Goal: Information Seeking & Learning: Learn about a topic

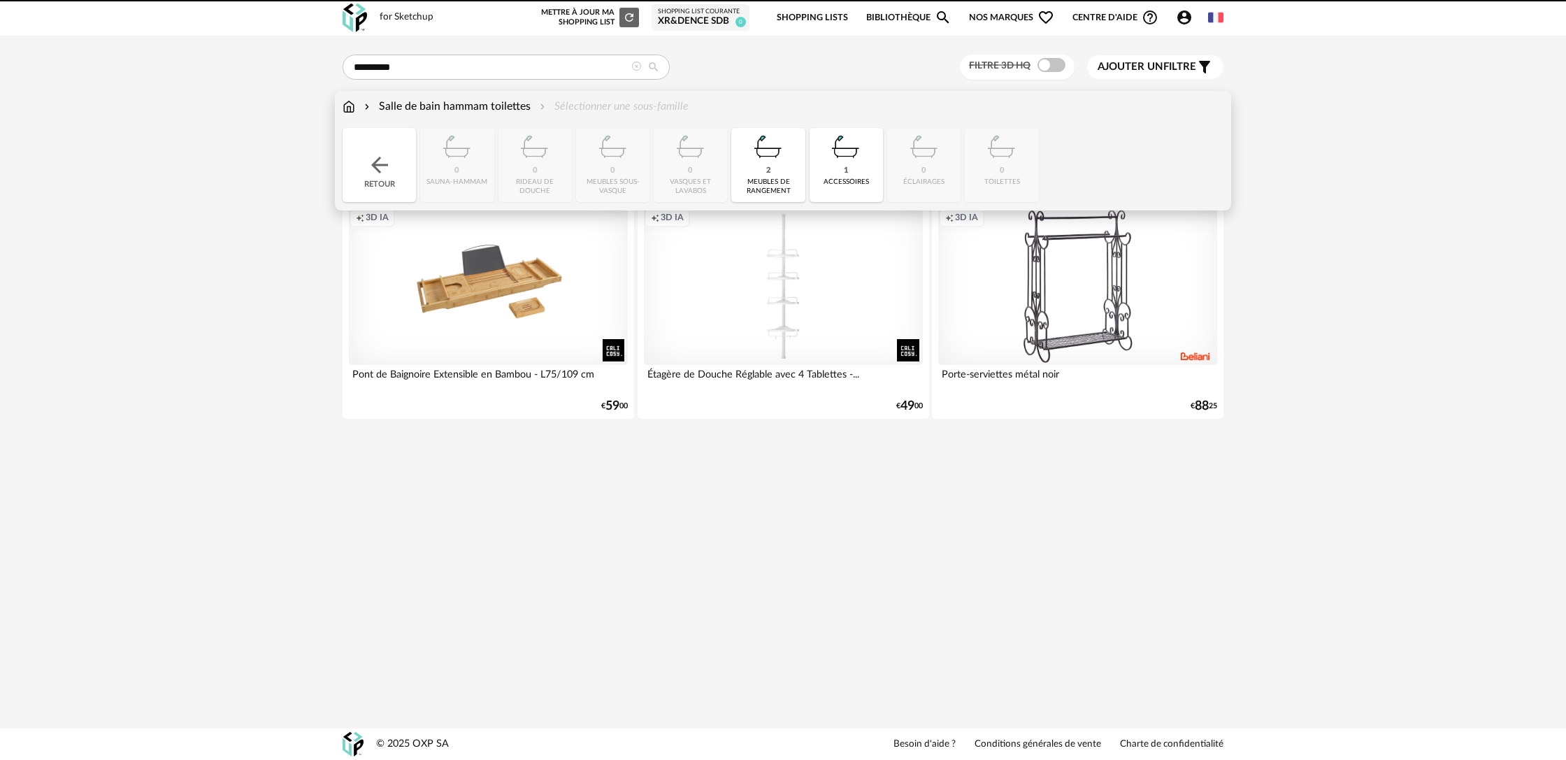
click at [417, 111] on div "Salle de bain hammam toilettes" at bounding box center [446, 107] width 169 height 16
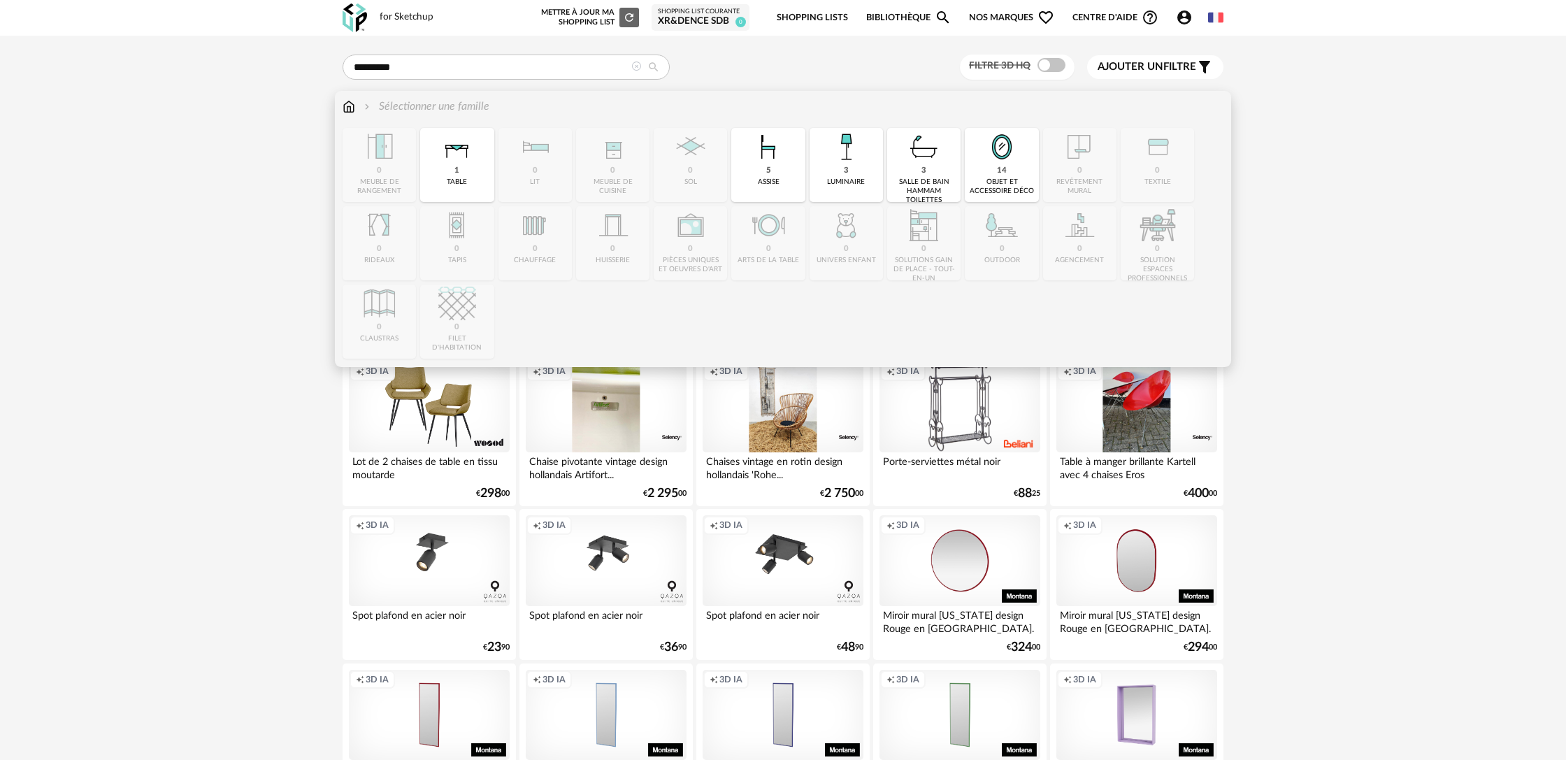
click at [923, 175] on div "3" at bounding box center [924, 171] width 5 height 10
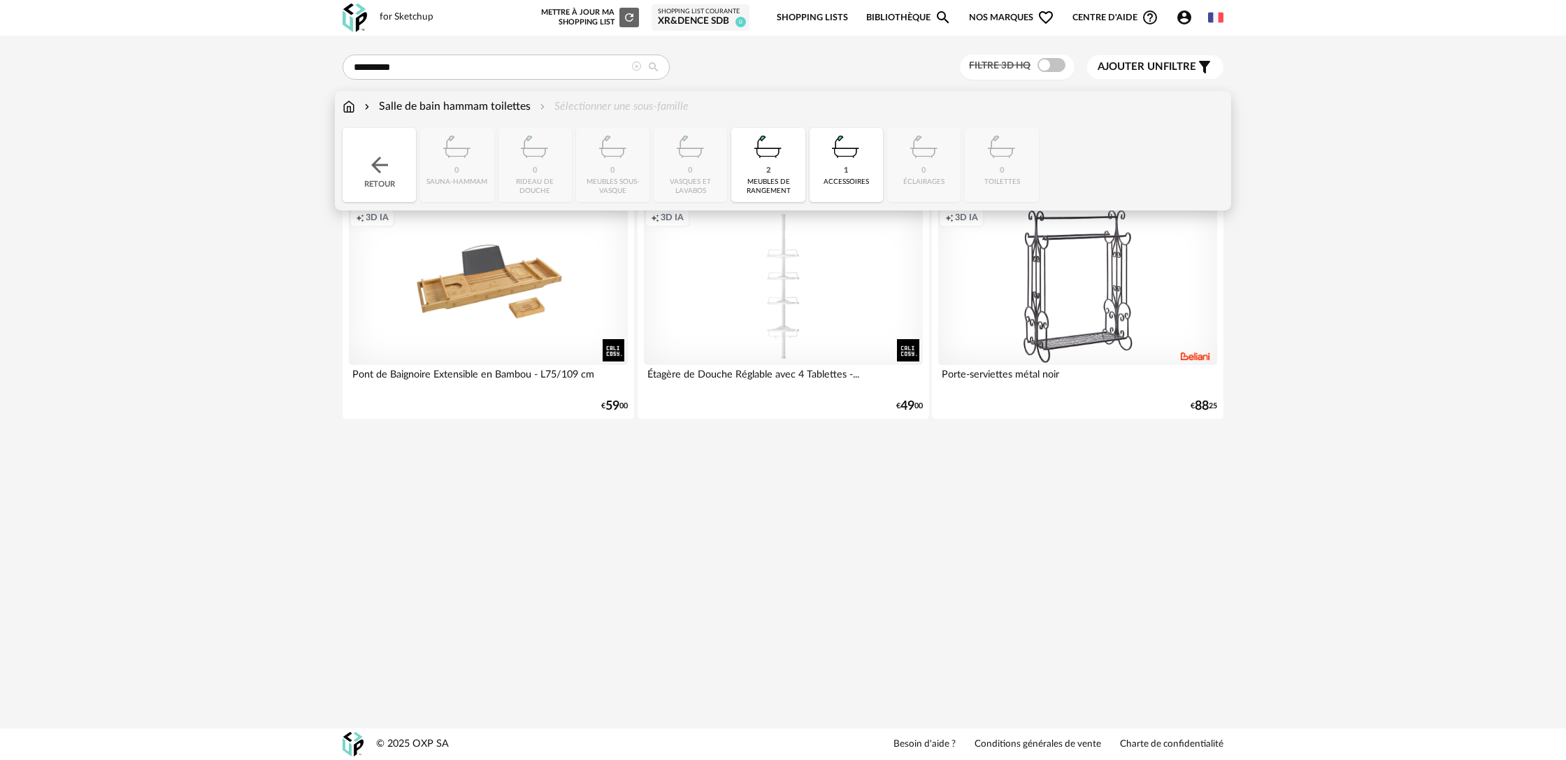
click at [350, 109] on img at bounding box center [349, 107] width 13 height 16
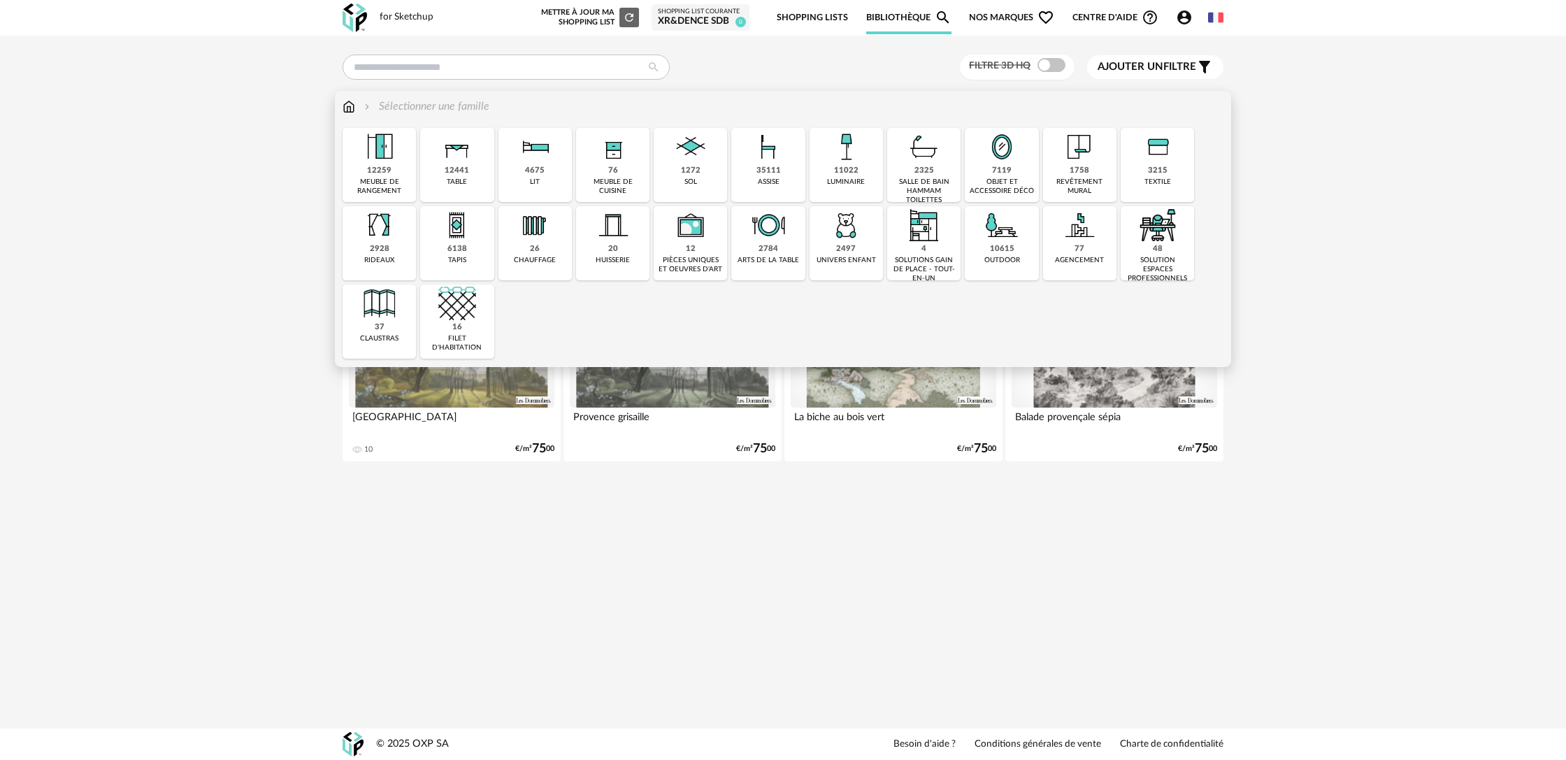
click at [920, 187] on div "salle de bain hammam toilettes" at bounding box center [924, 191] width 65 height 27
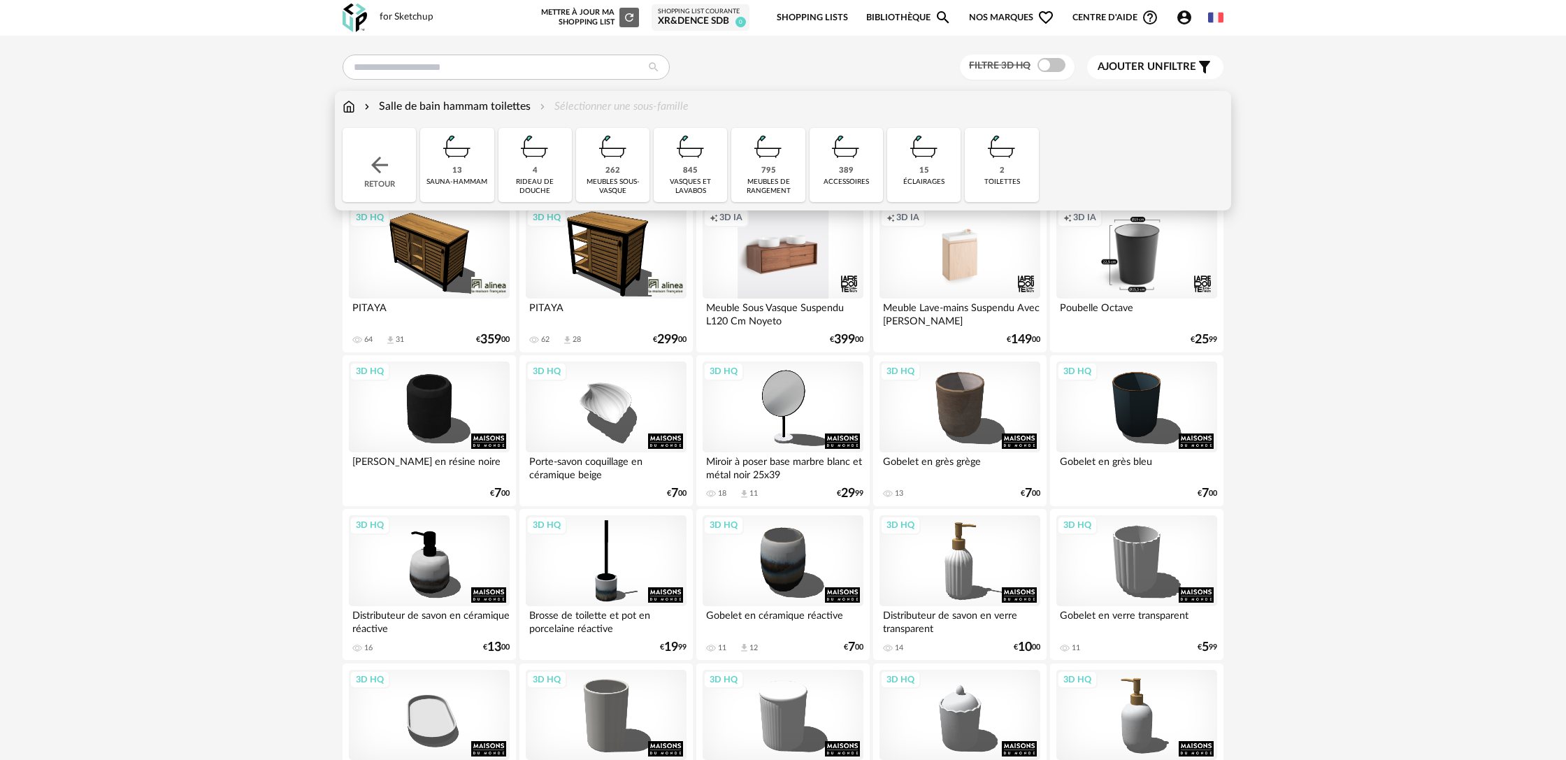
click at [697, 167] on div "845" at bounding box center [690, 171] width 15 height 10
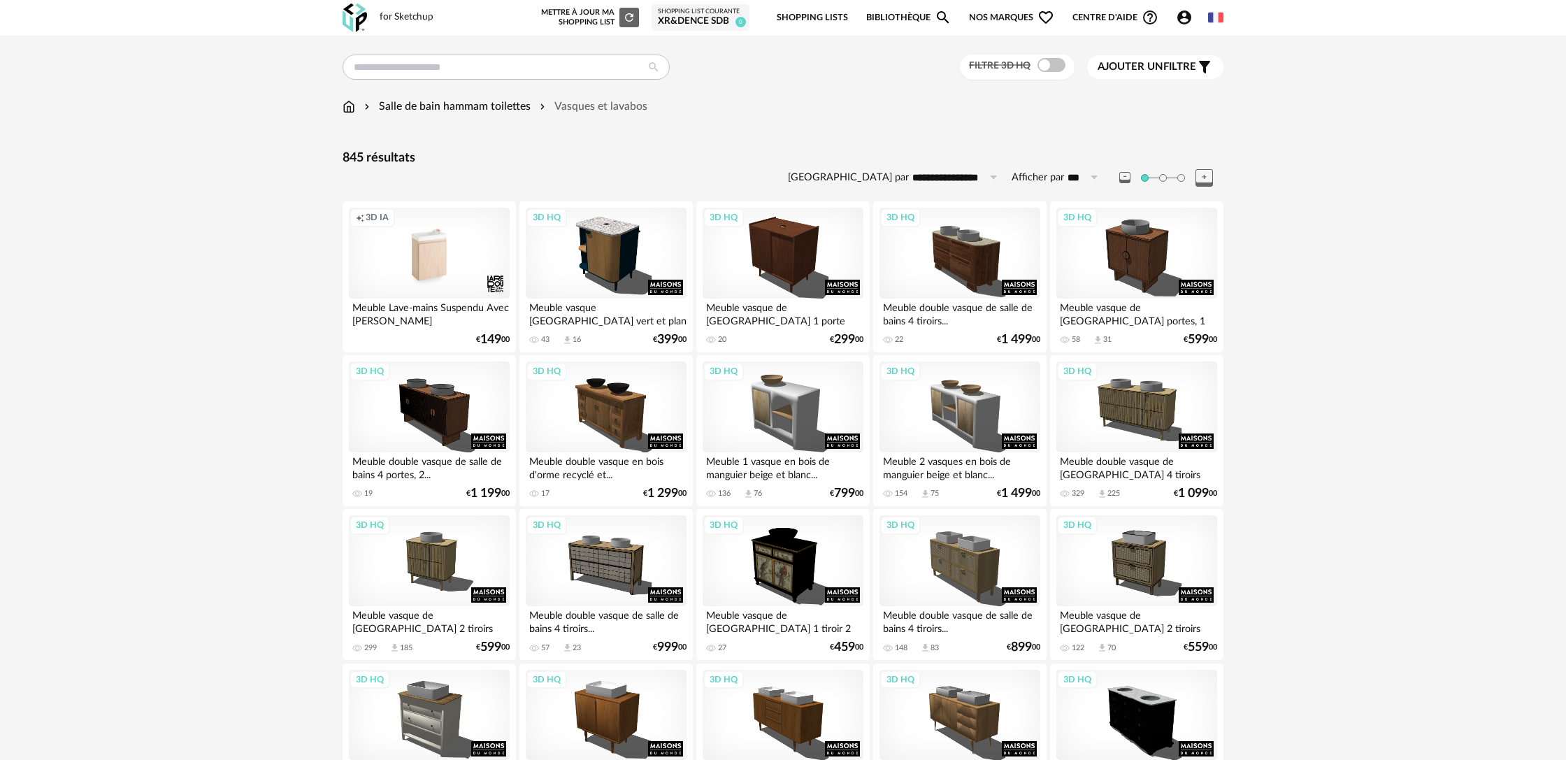
click at [1145, 75] on div "Ajouter un filtre s Filter icon" at bounding box center [1155, 67] width 115 height 17
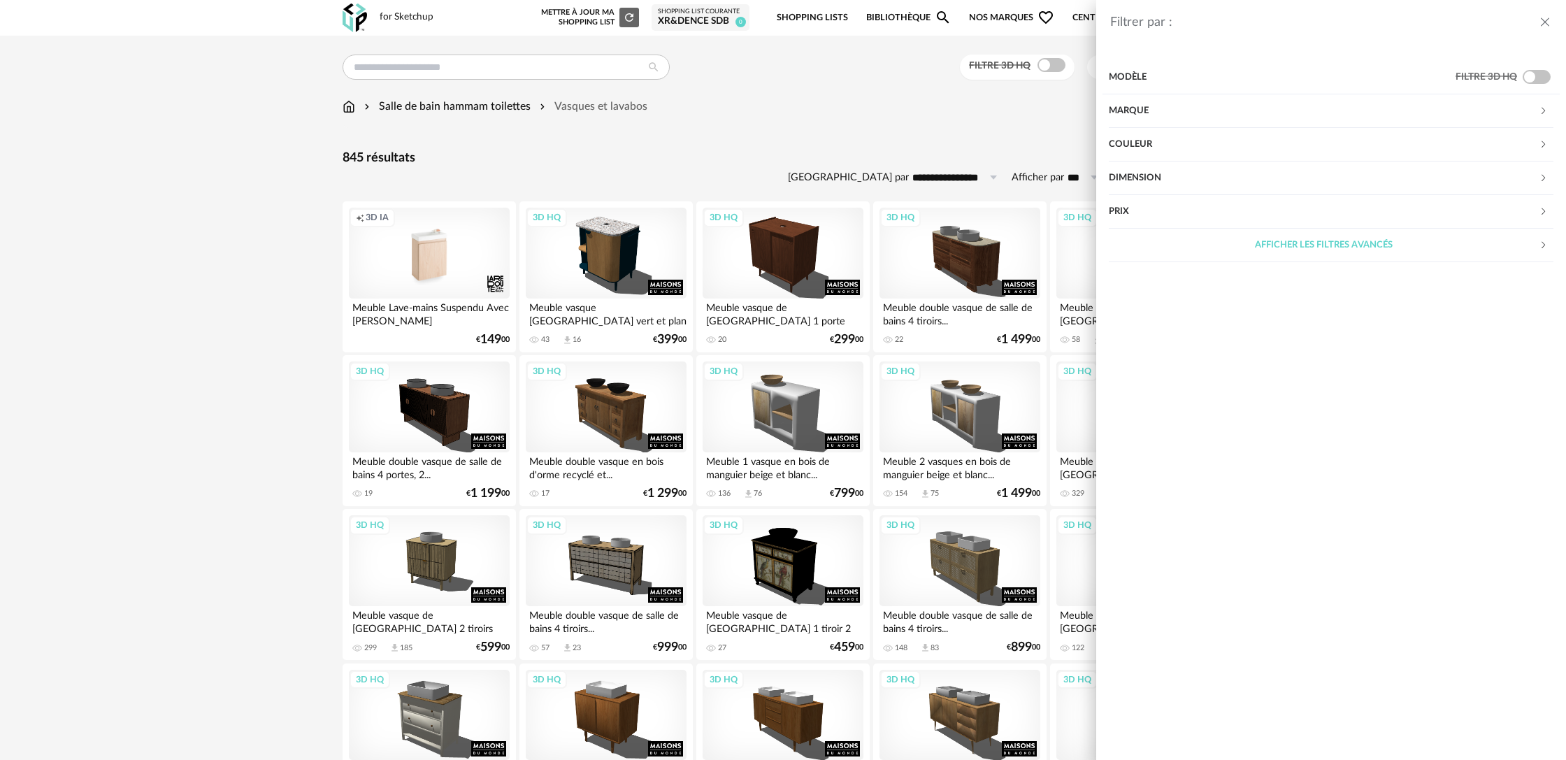
click at [1220, 145] on div "Couleur" at bounding box center [1324, 145] width 430 height 34
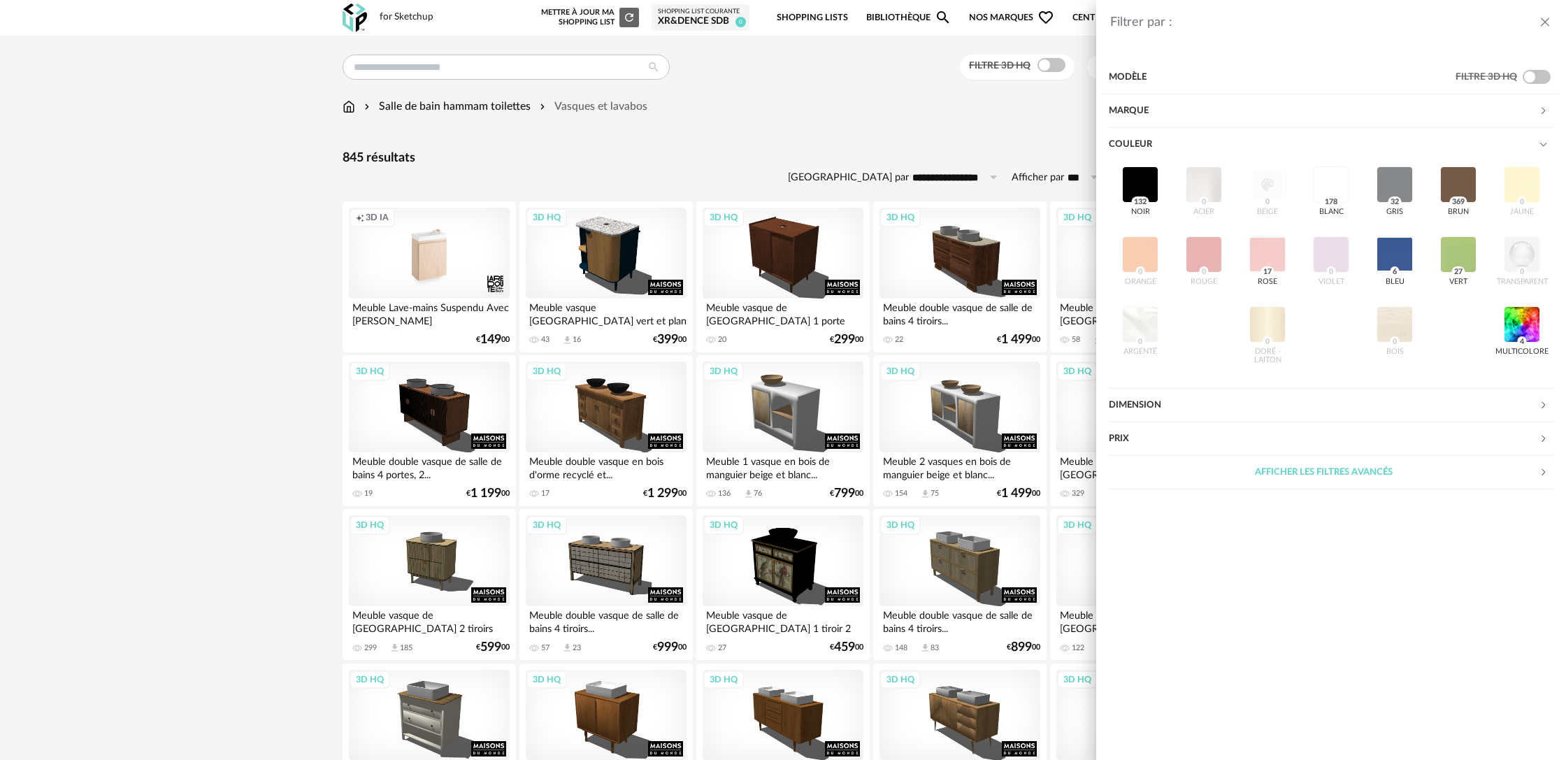
click at [1187, 148] on div "Couleur" at bounding box center [1324, 145] width 430 height 34
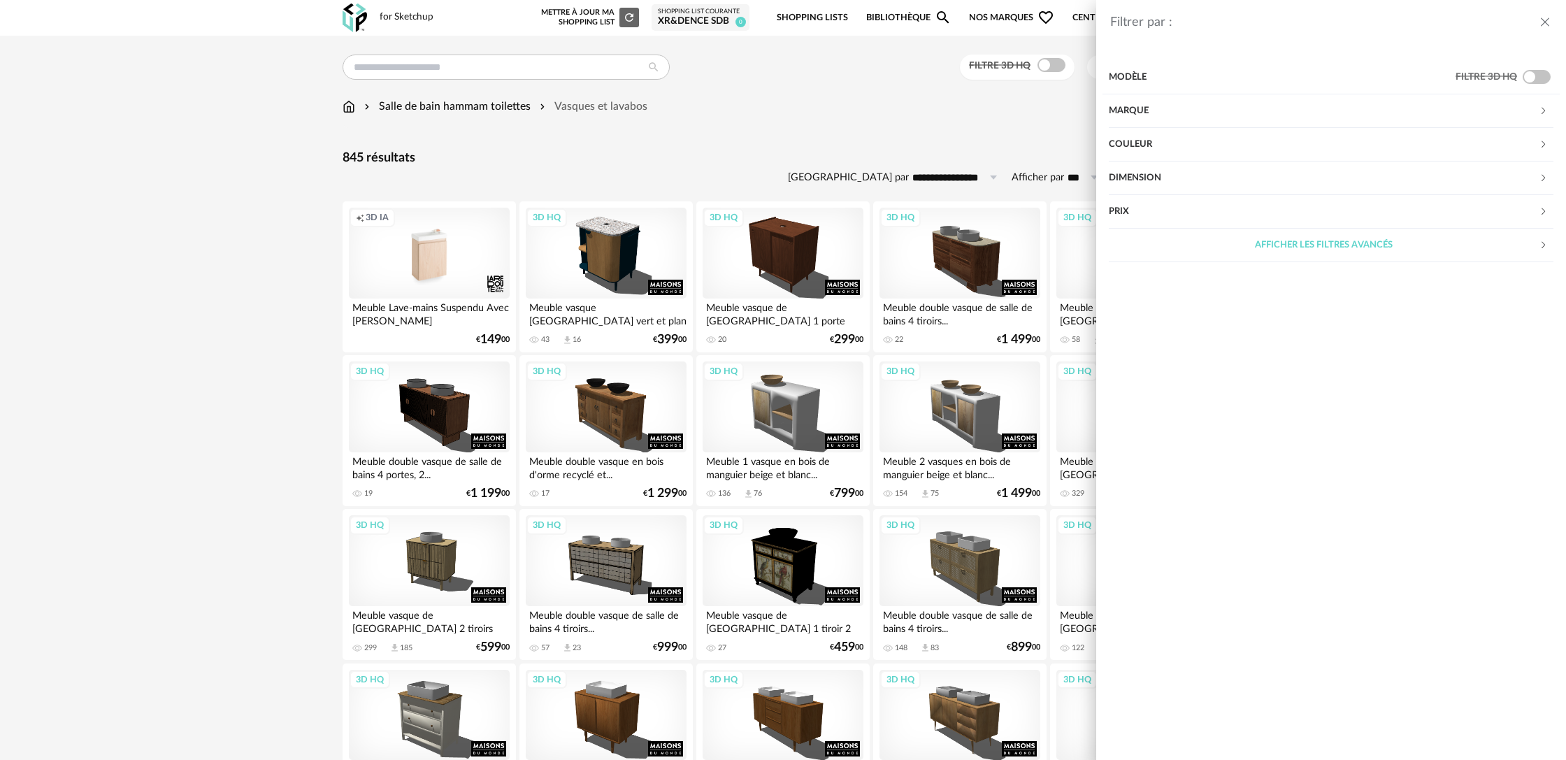
click at [1155, 145] on div "Couleur" at bounding box center [1324, 145] width 430 height 34
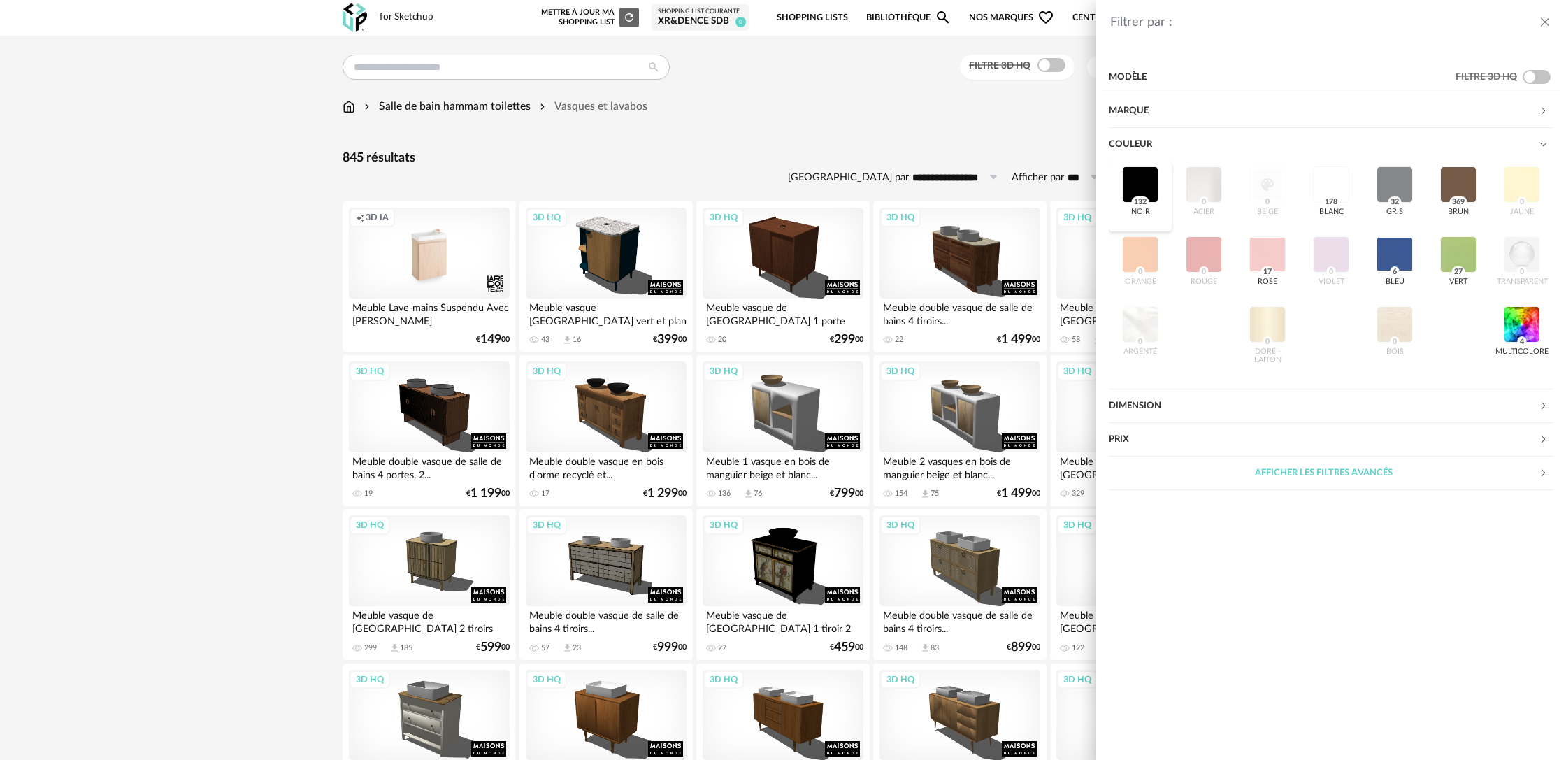
click at [1140, 193] on div at bounding box center [1140, 184] width 36 height 36
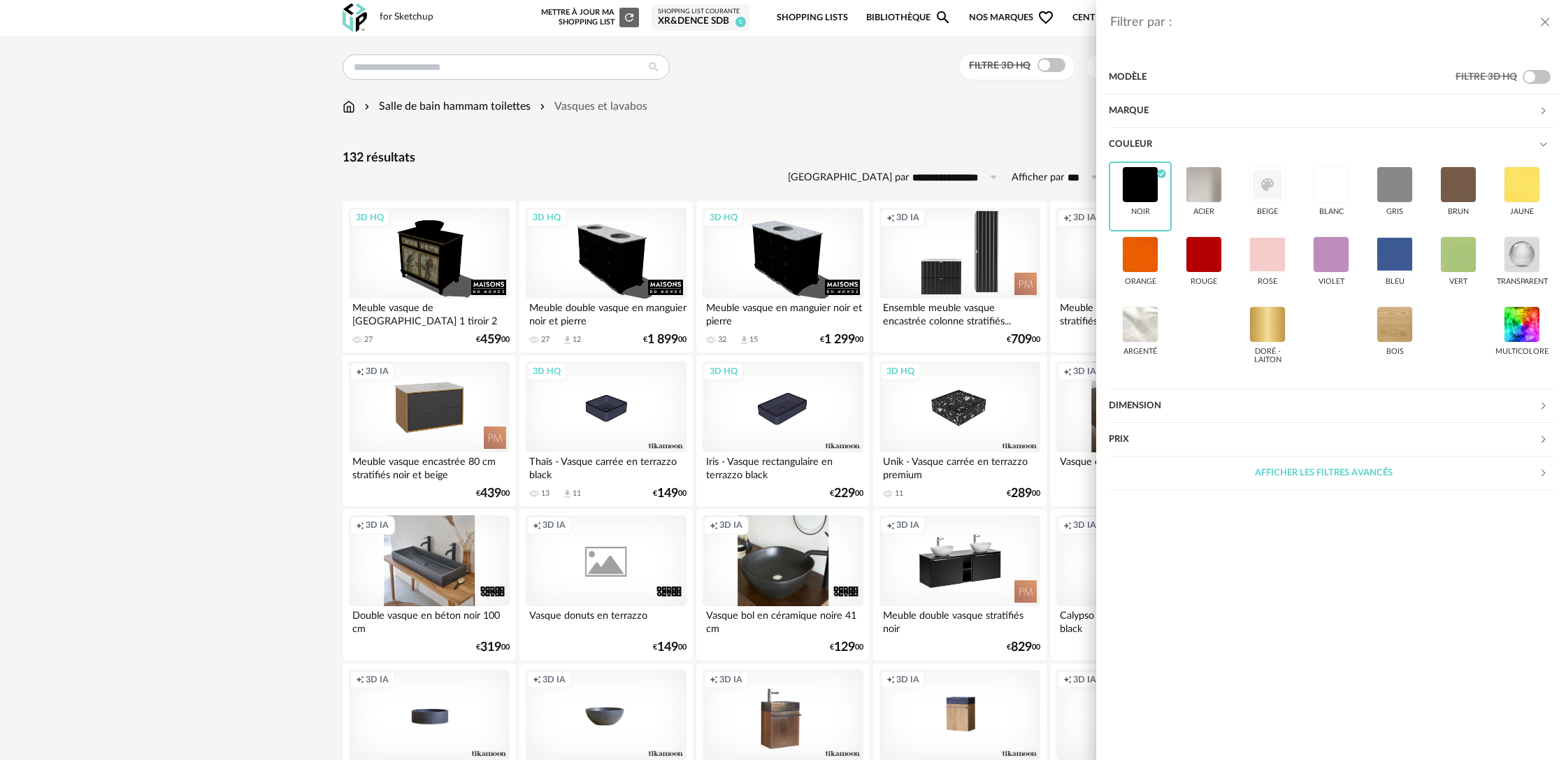
click at [768, 141] on div "Filtrer par : Modèle Filtre 3D HQ Marque &tradition 0 101 Copenhagen 0 366 Conc…" at bounding box center [783, 380] width 1566 height 760
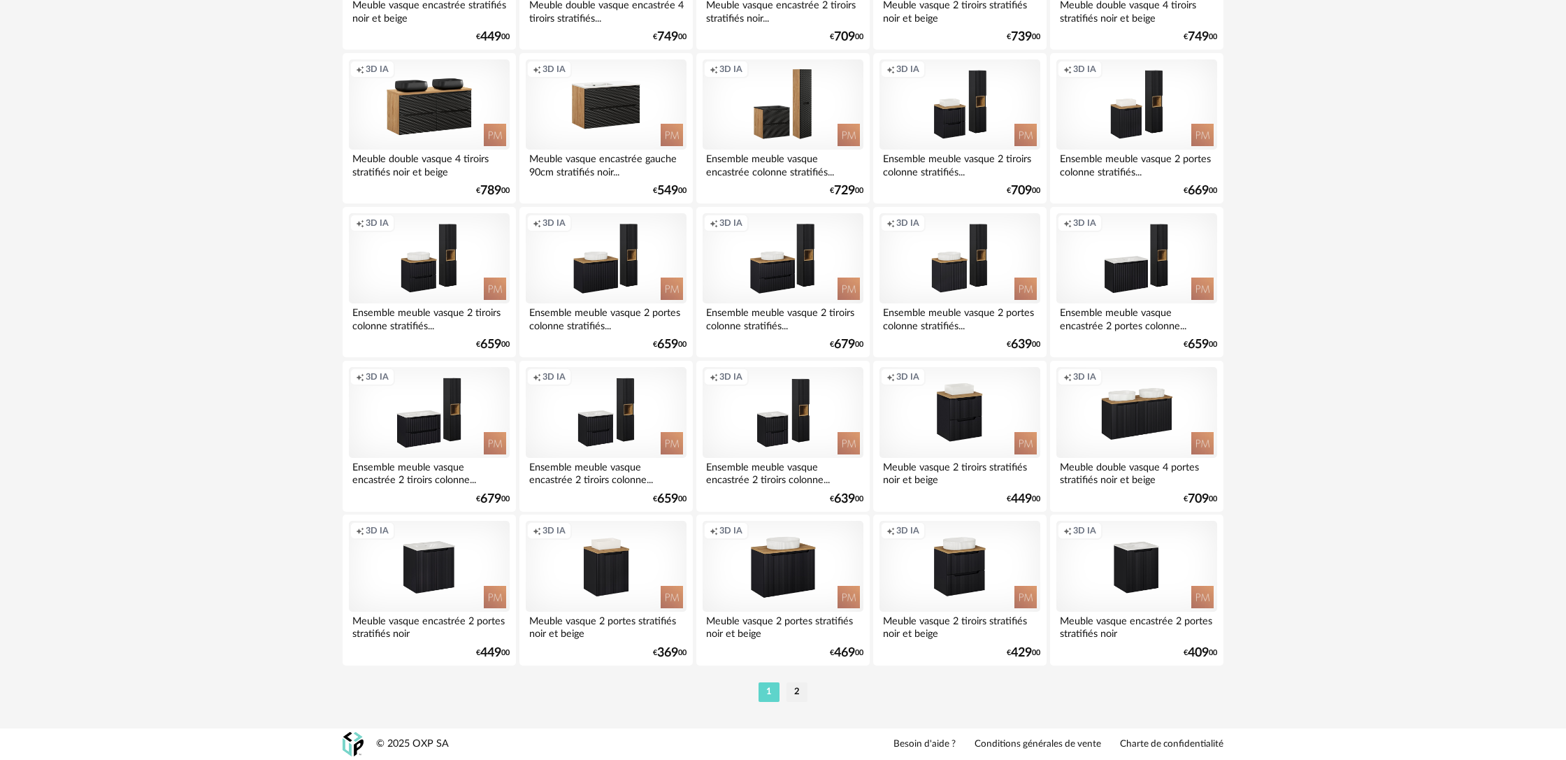
scroll to position [2622, 0]
click at [793, 699] on li "2" at bounding box center [797, 693] width 21 height 20
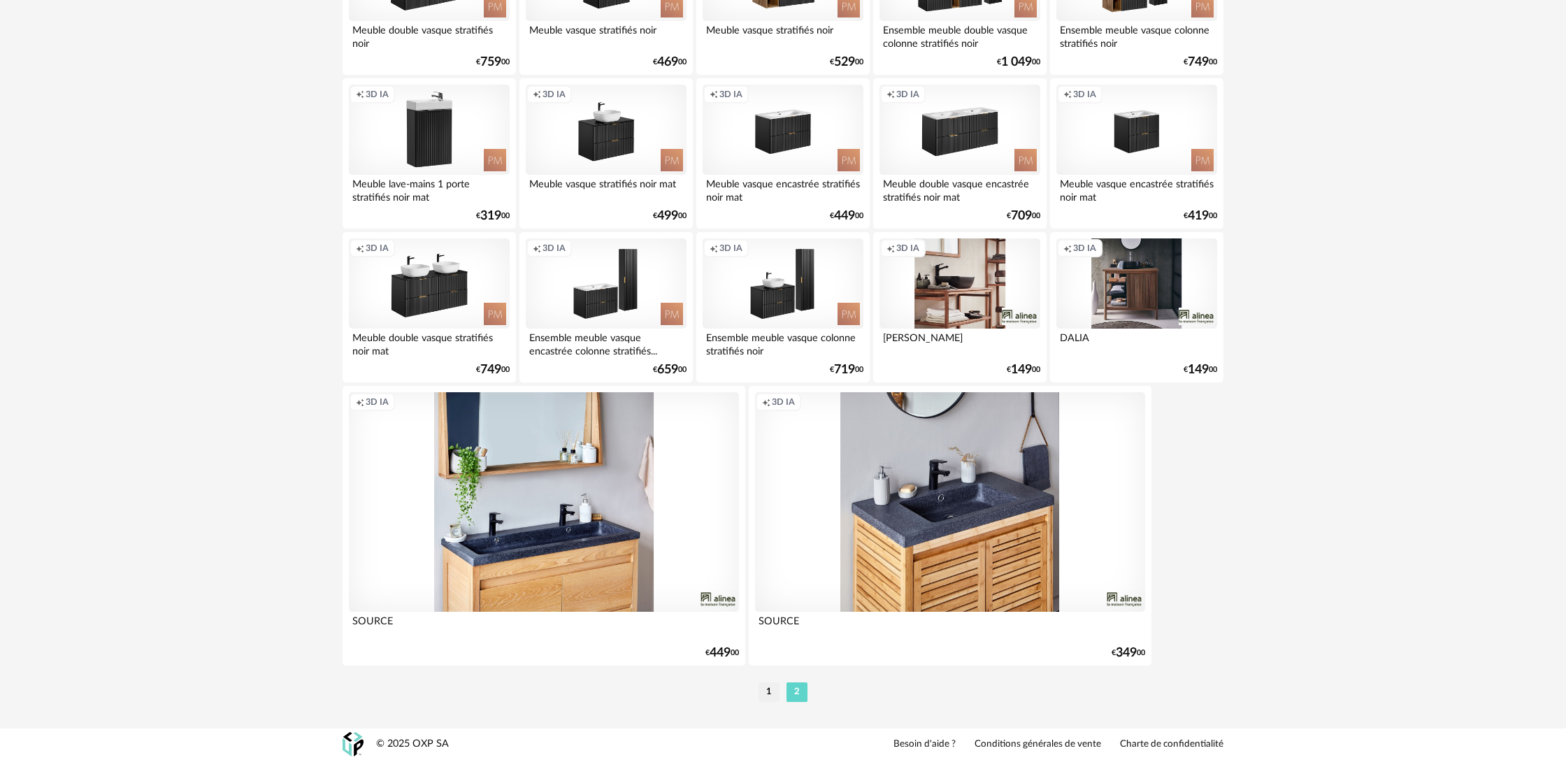
scroll to position [743, 0]
click at [766, 695] on li "1" at bounding box center [769, 693] width 21 height 20
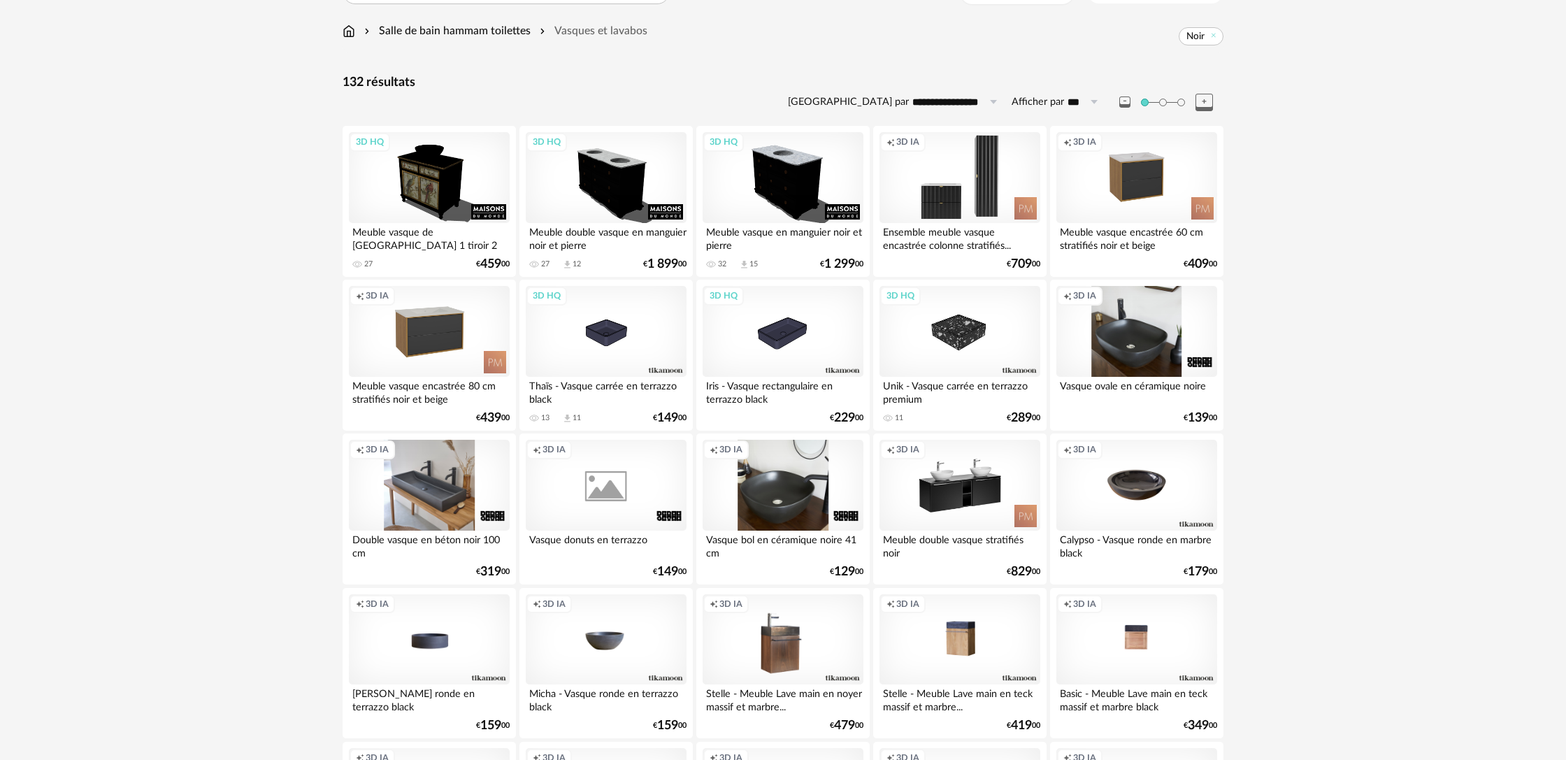
scroll to position [71, 0]
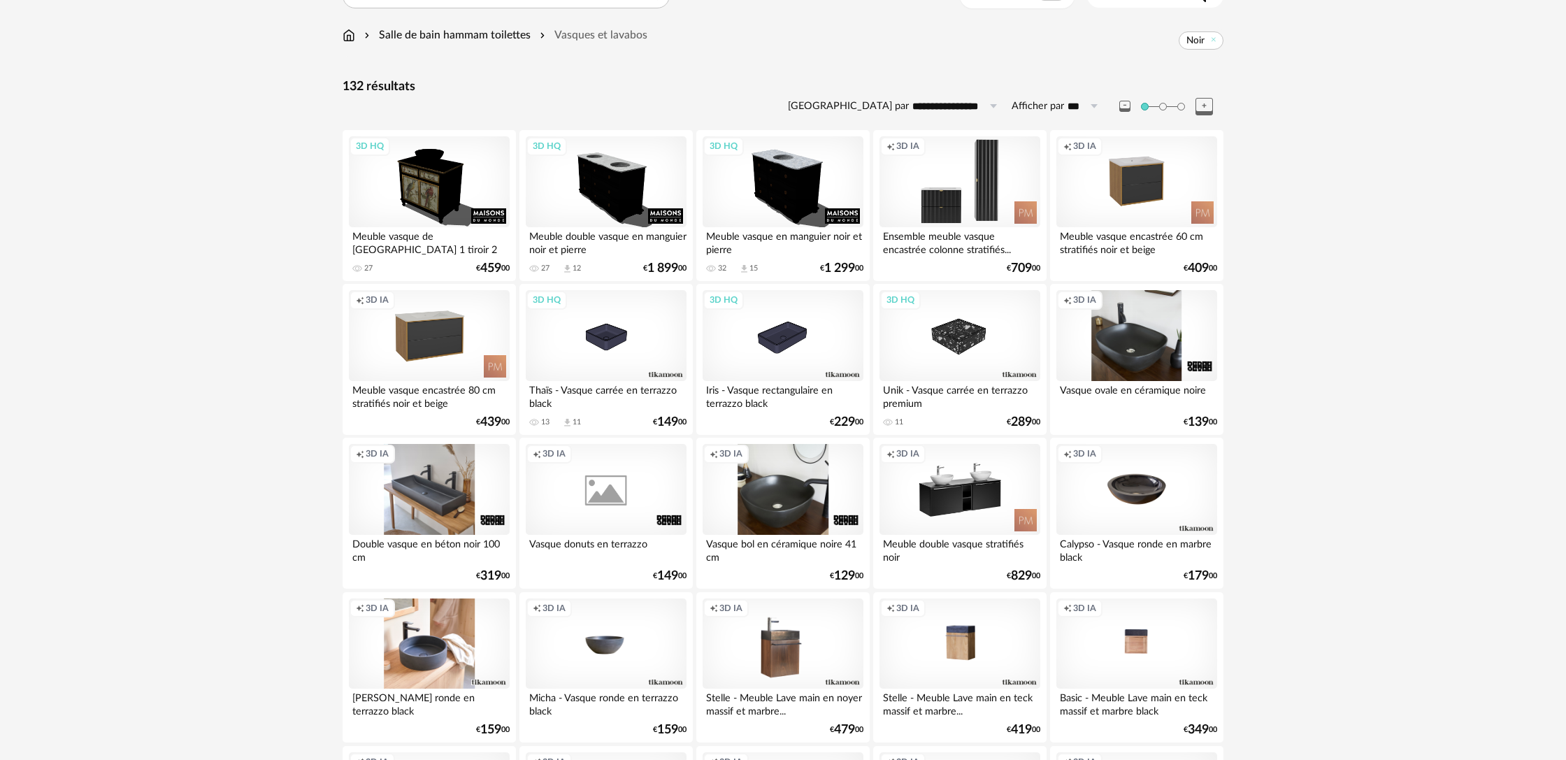
click at [451, 639] on div "Creation icon 3D IA" at bounding box center [429, 644] width 161 height 91
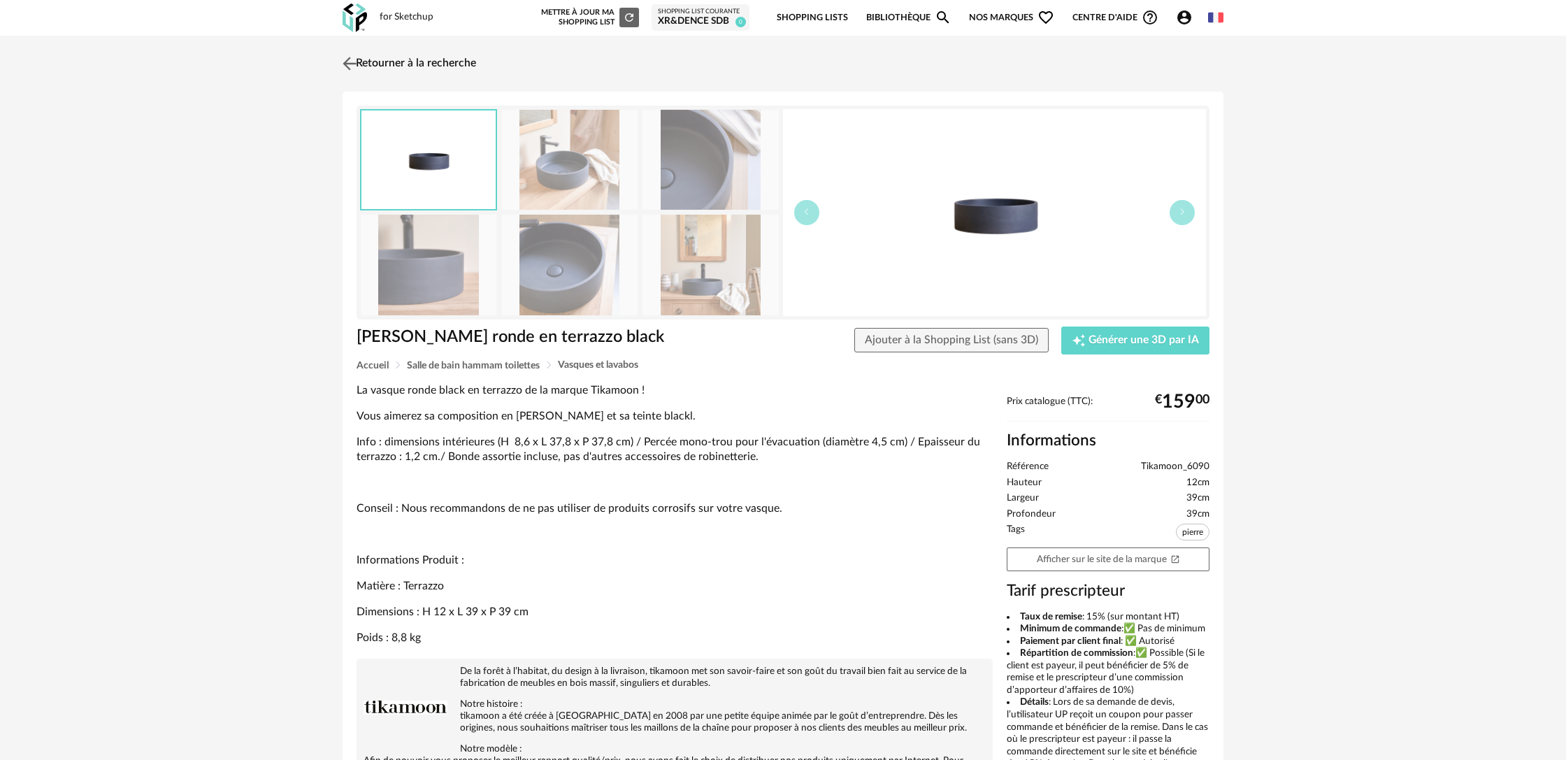
click at [422, 62] on link "Retourner à la recherche" at bounding box center [407, 63] width 137 height 31
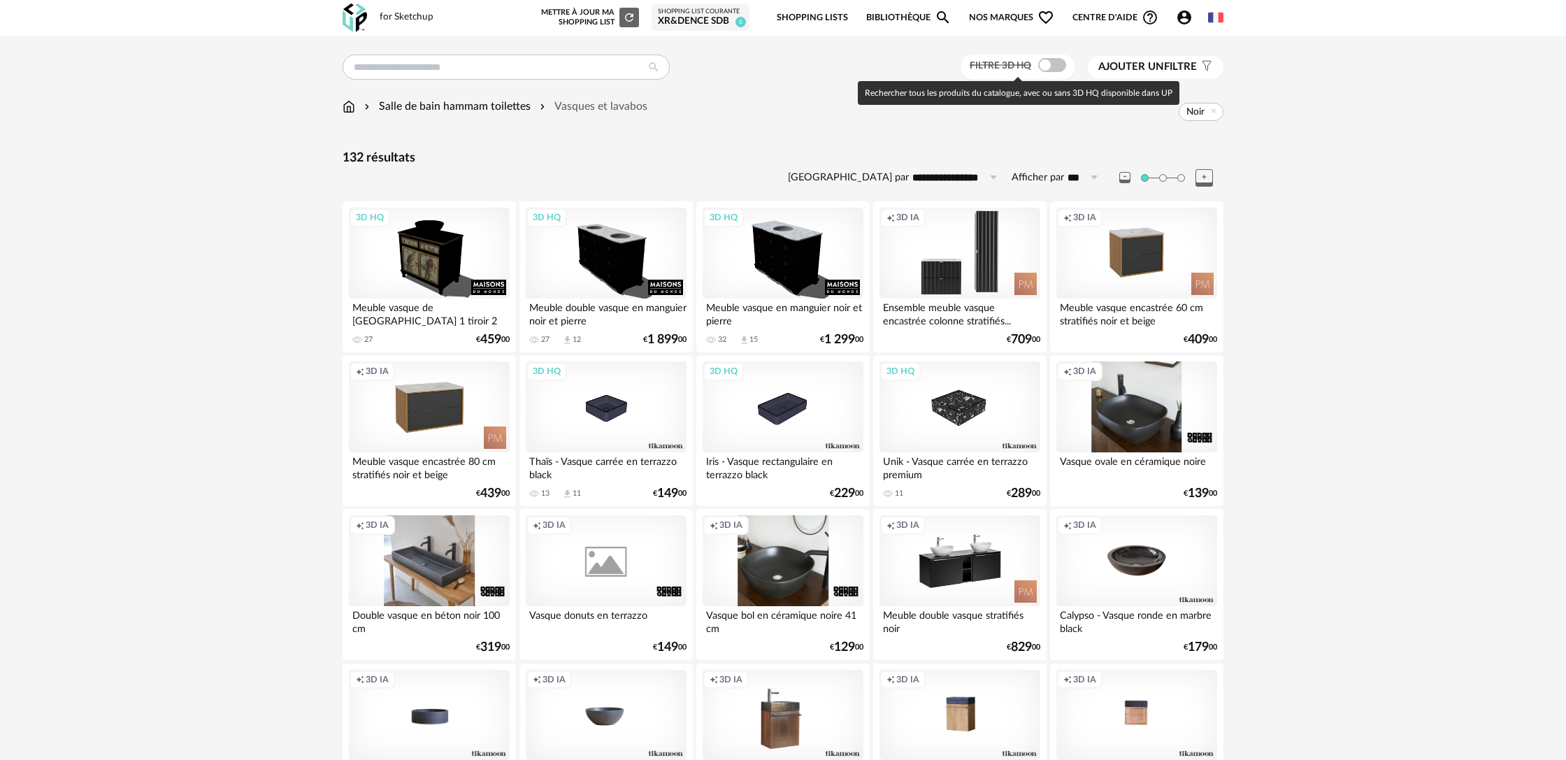
click at [1059, 59] on label "Filtre 3D HQ" at bounding box center [1019, 65] width 99 height 13
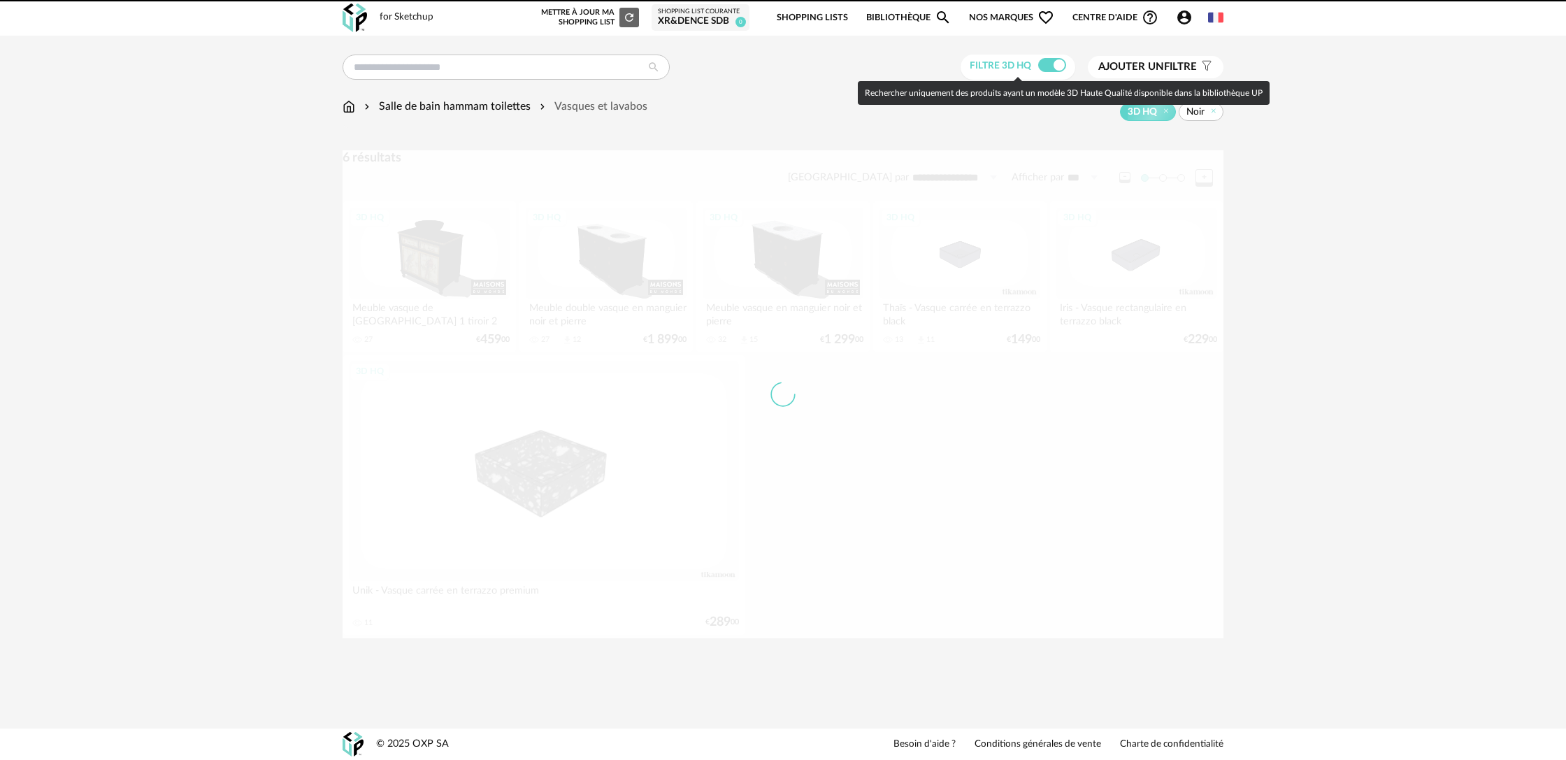
click at [1058, 65] on span at bounding box center [1052, 65] width 28 height 14
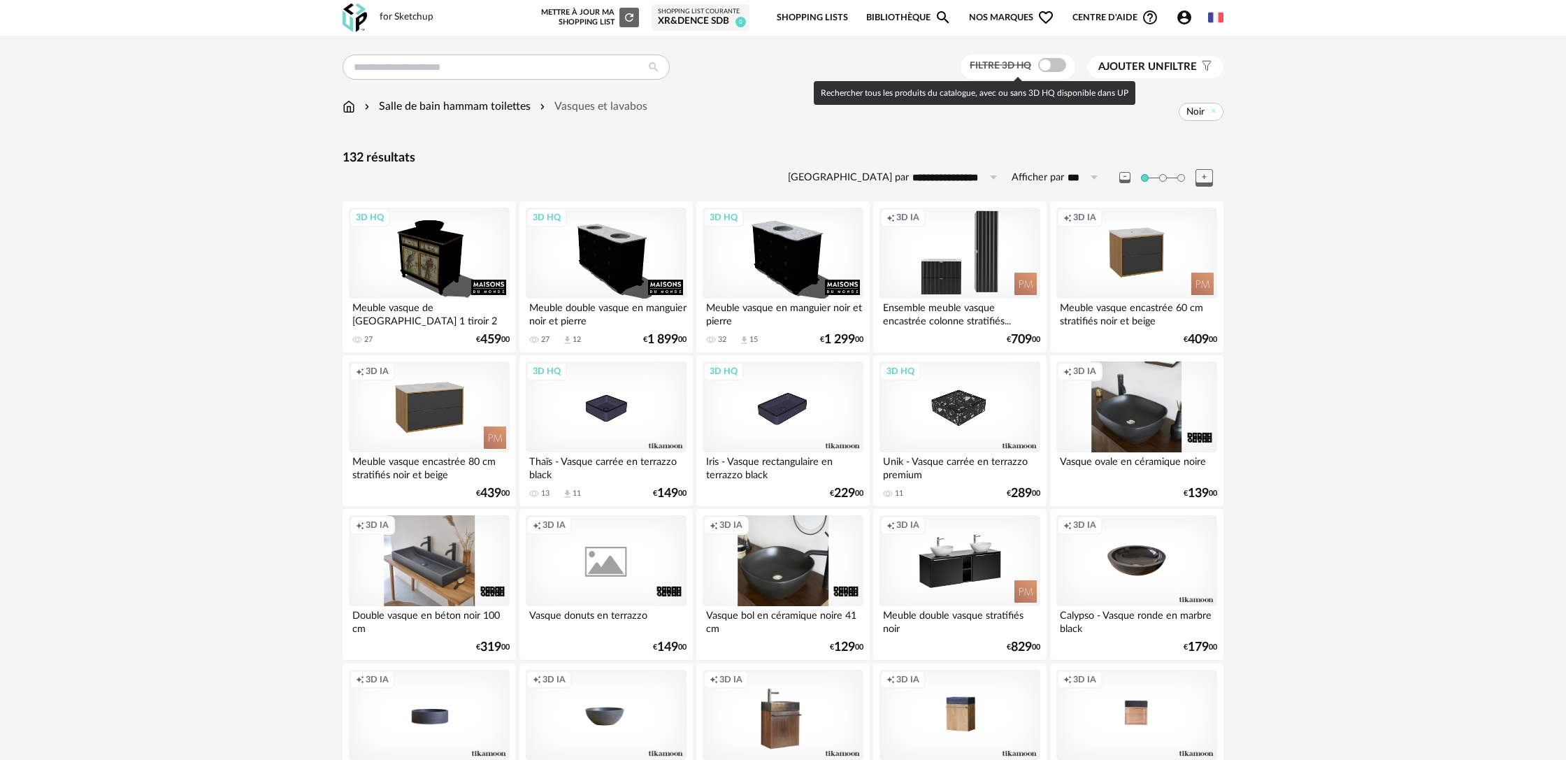
click at [1058, 65] on span at bounding box center [1052, 65] width 28 height 14
